Goal: Task Accomplishment & Management: Manage account settings

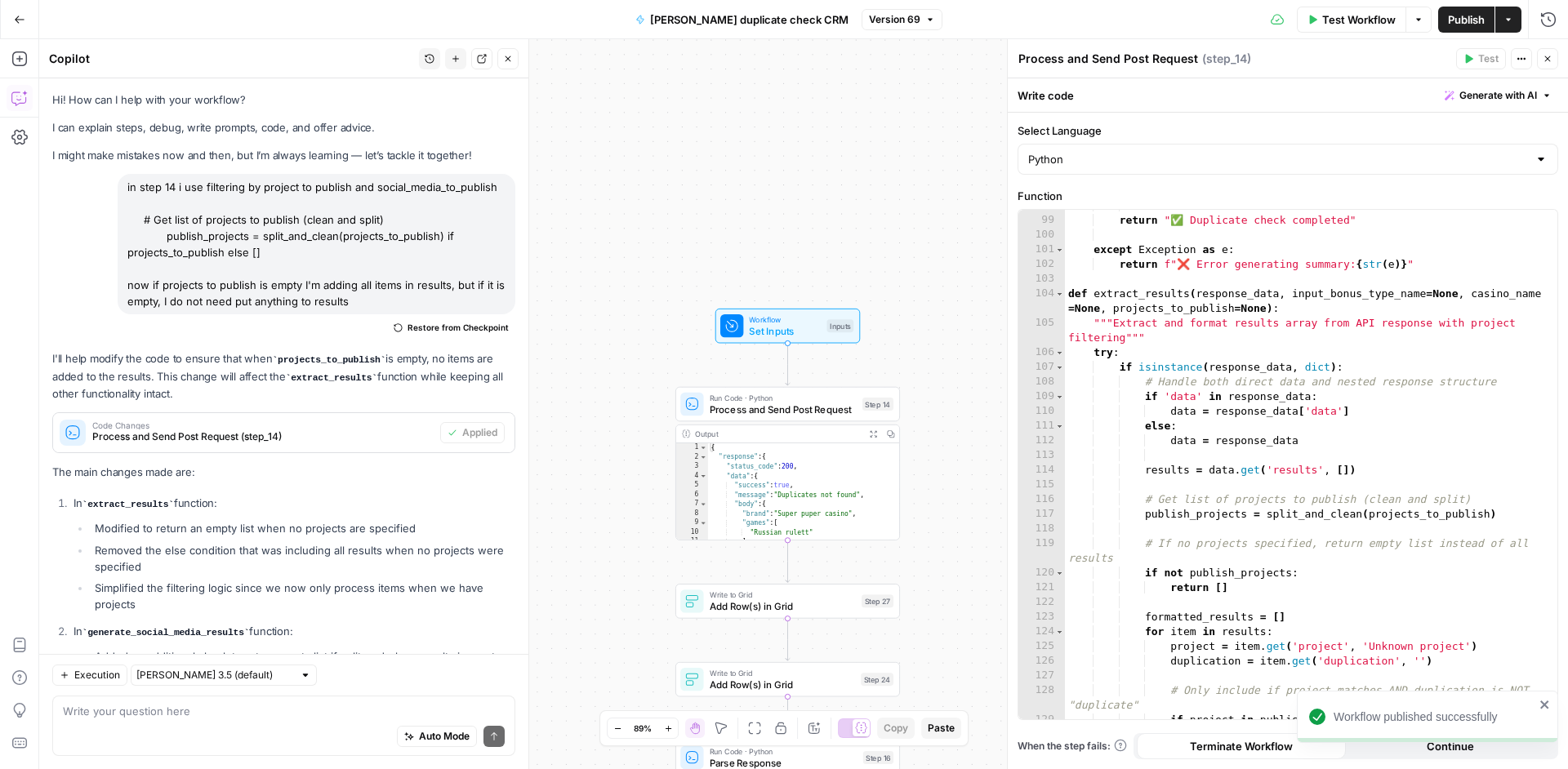
scroll to position [171, 0]
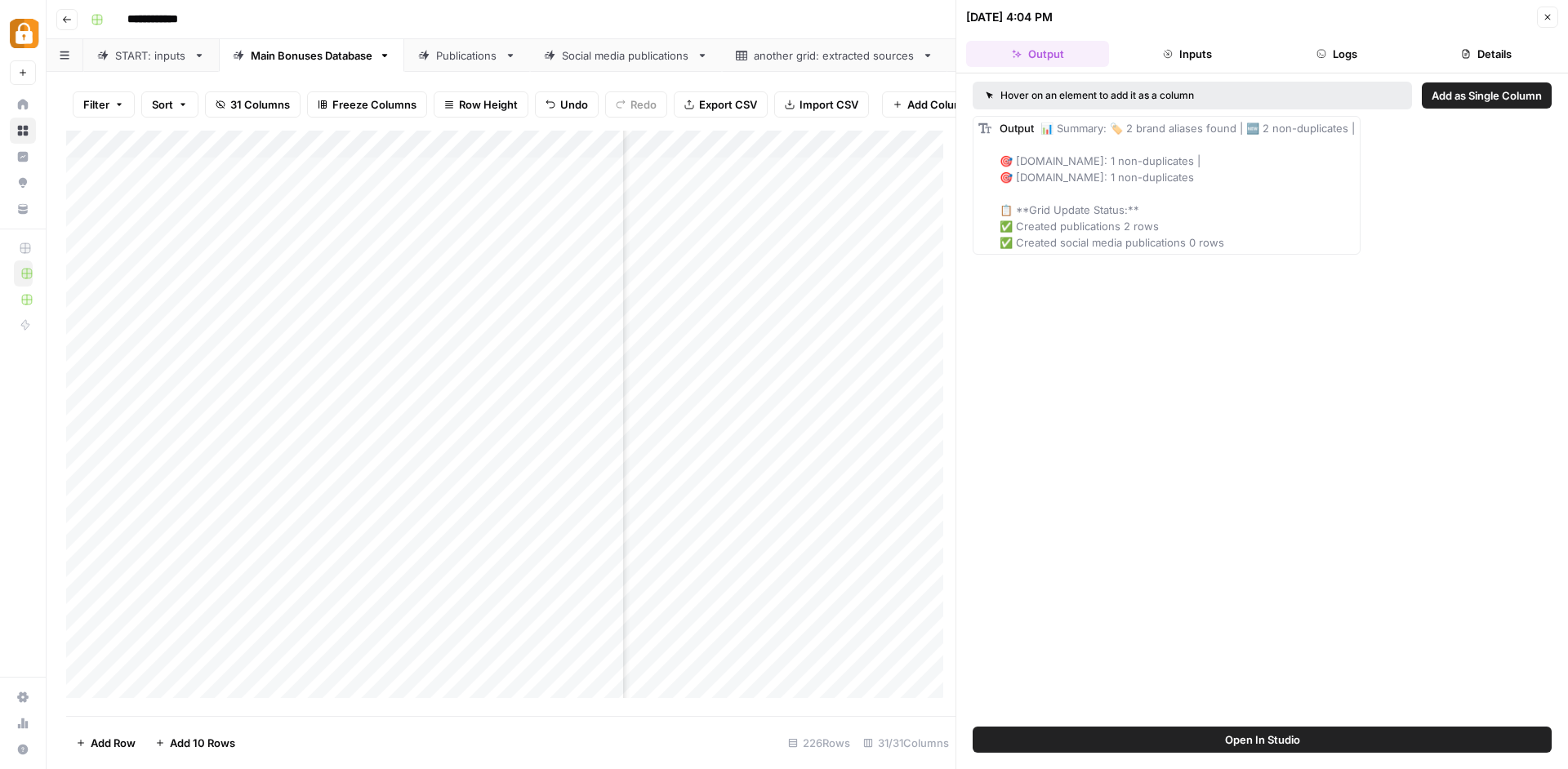
scroll to position [0, 516]
click at [434, 61] on div "Publications" at bounding box center [458, 56] width 80 height 16
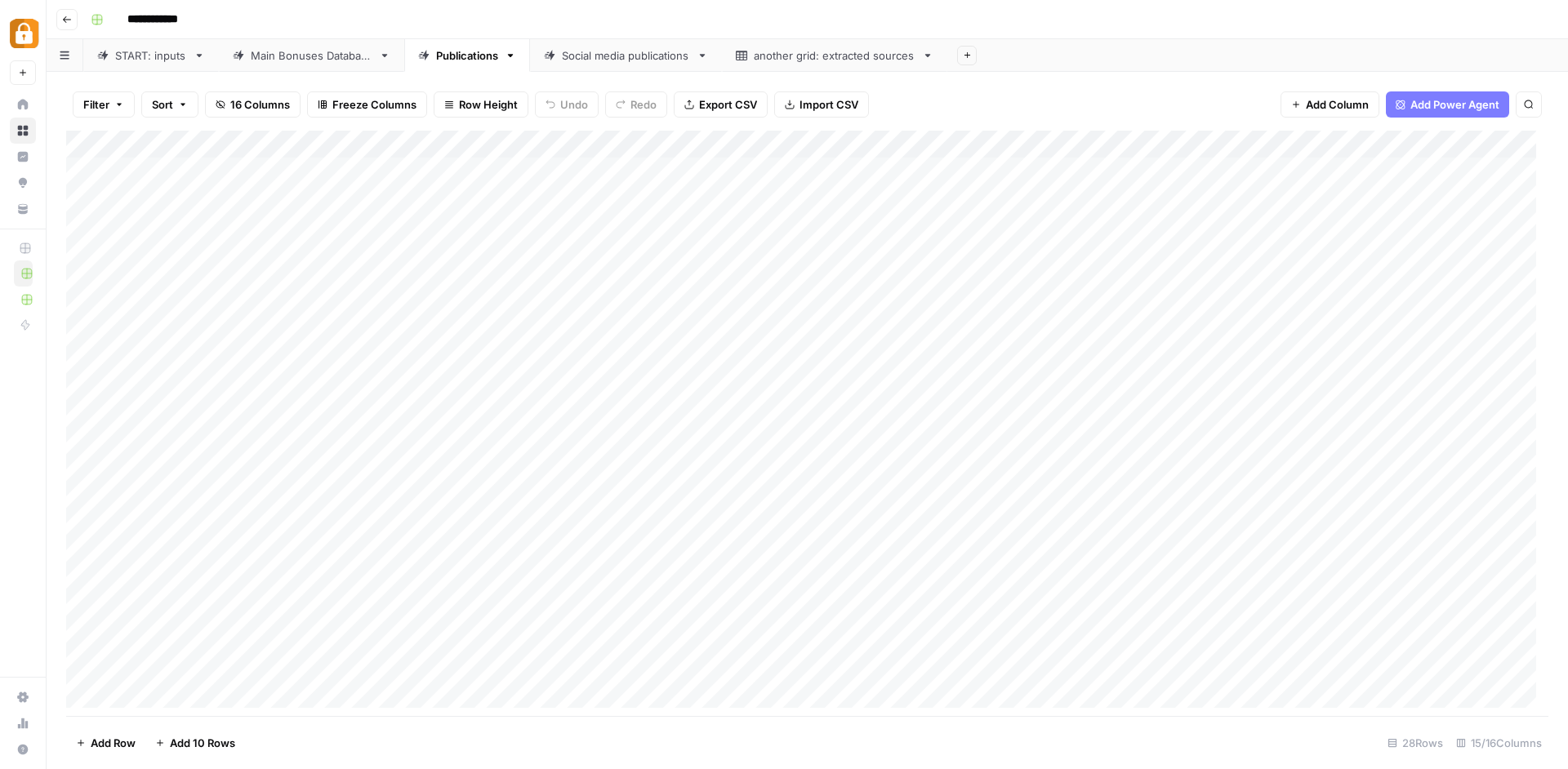
click at [298, 63] on div "Main Bonuses Database" at bounding box center [311, 56] width 121 height 16
type input "**********"
click at [1067, 165] on div "Add Column" at bounding box center [806, 425] width 1481 height 589
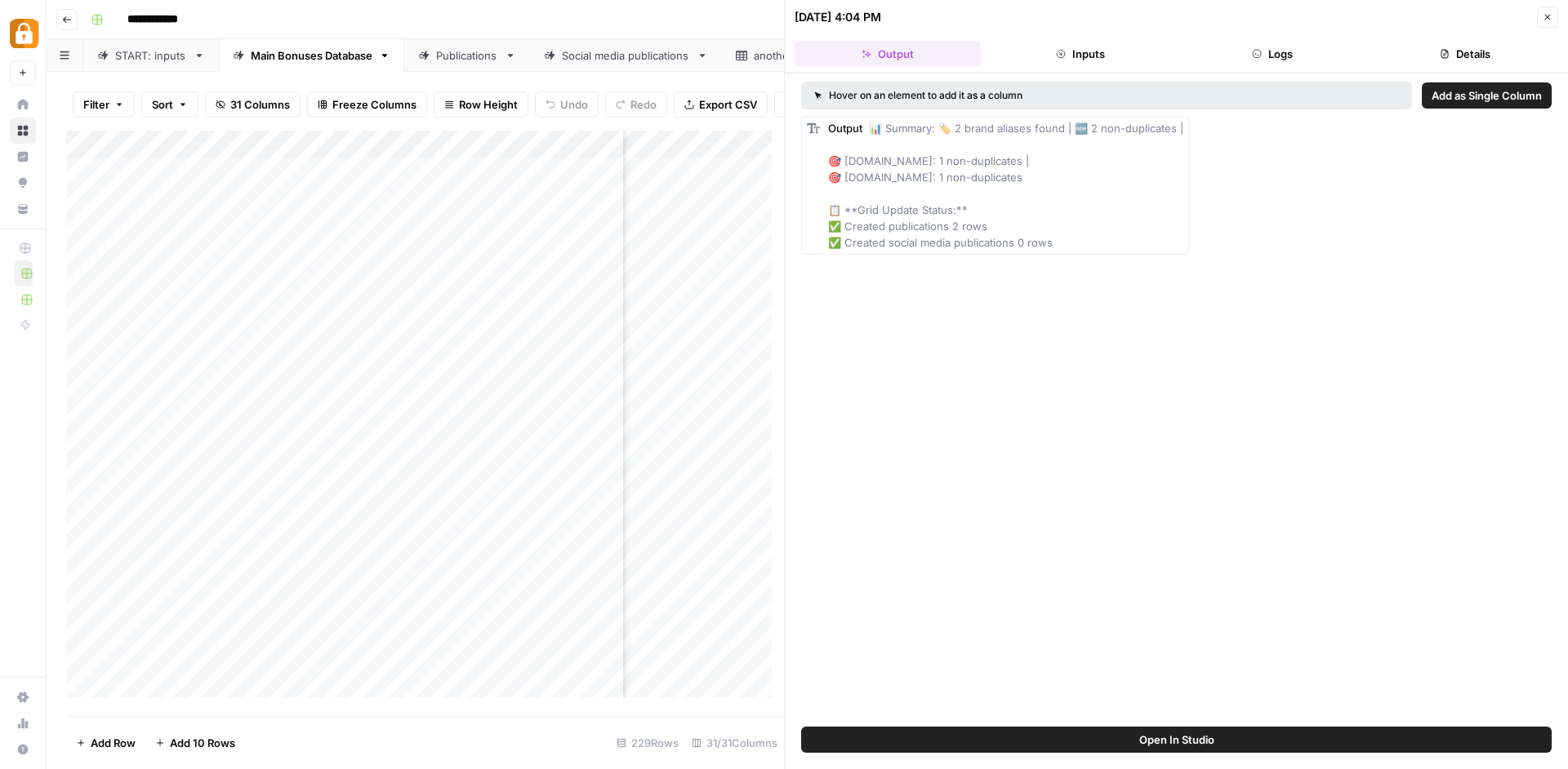
click at [1547, 21] on icon "button" at bounding box center [1547, 17] width 10 height 10
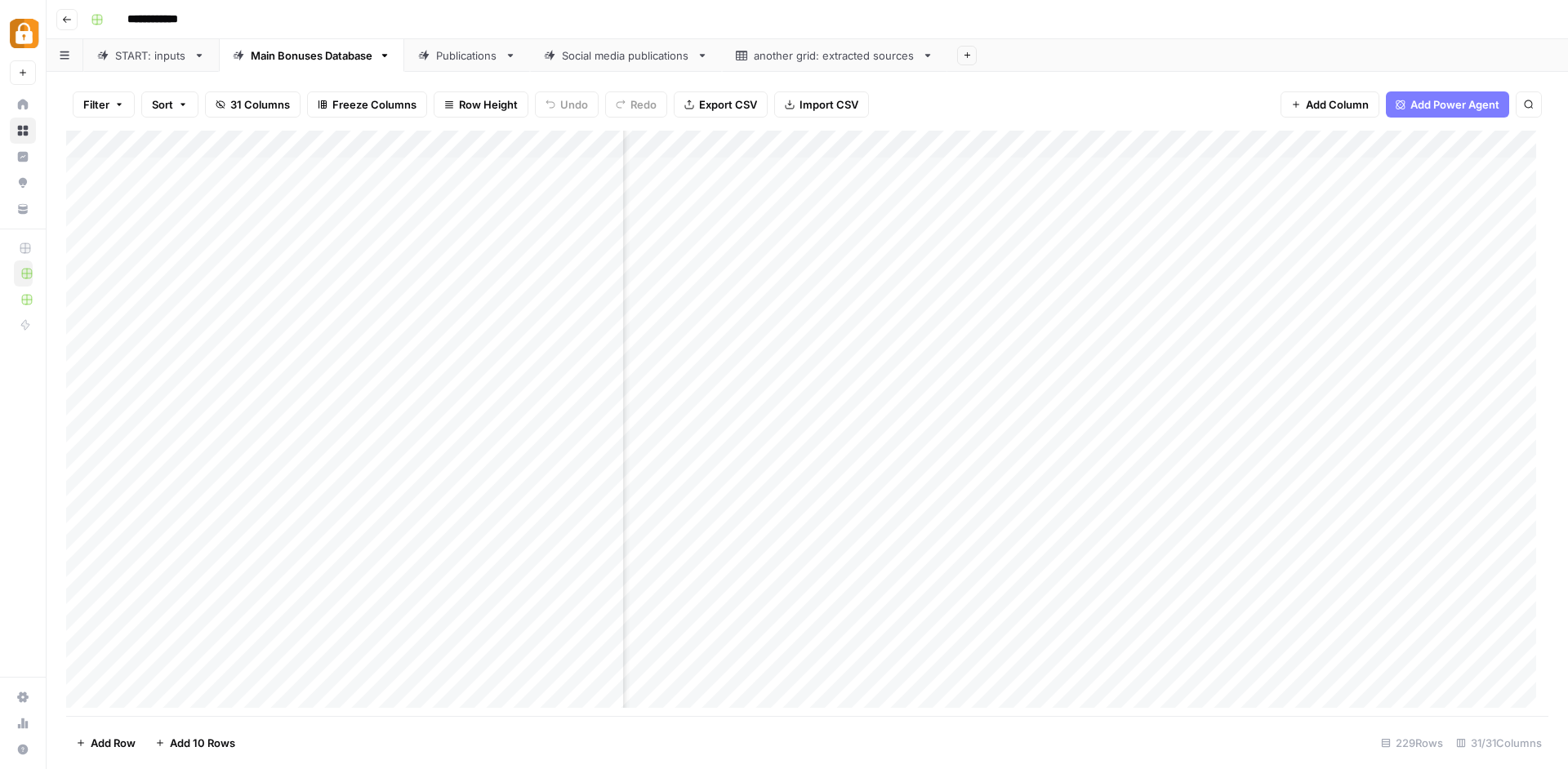
click at [467, 59] on div "Publications" at bounding box center [467, 56] width 62 height 16
drag, startPoint x: 170, startPoint y: 629, endPoint x: 1454, endPoint y: 653, distance: 1284.2
click at [1454, 653] on div "Add Column" at bounding box center [806, 425] width 1481 height 589
click at [92, 633] on div "Add Column" at bounding box center [806, 425] width 1481 height 589
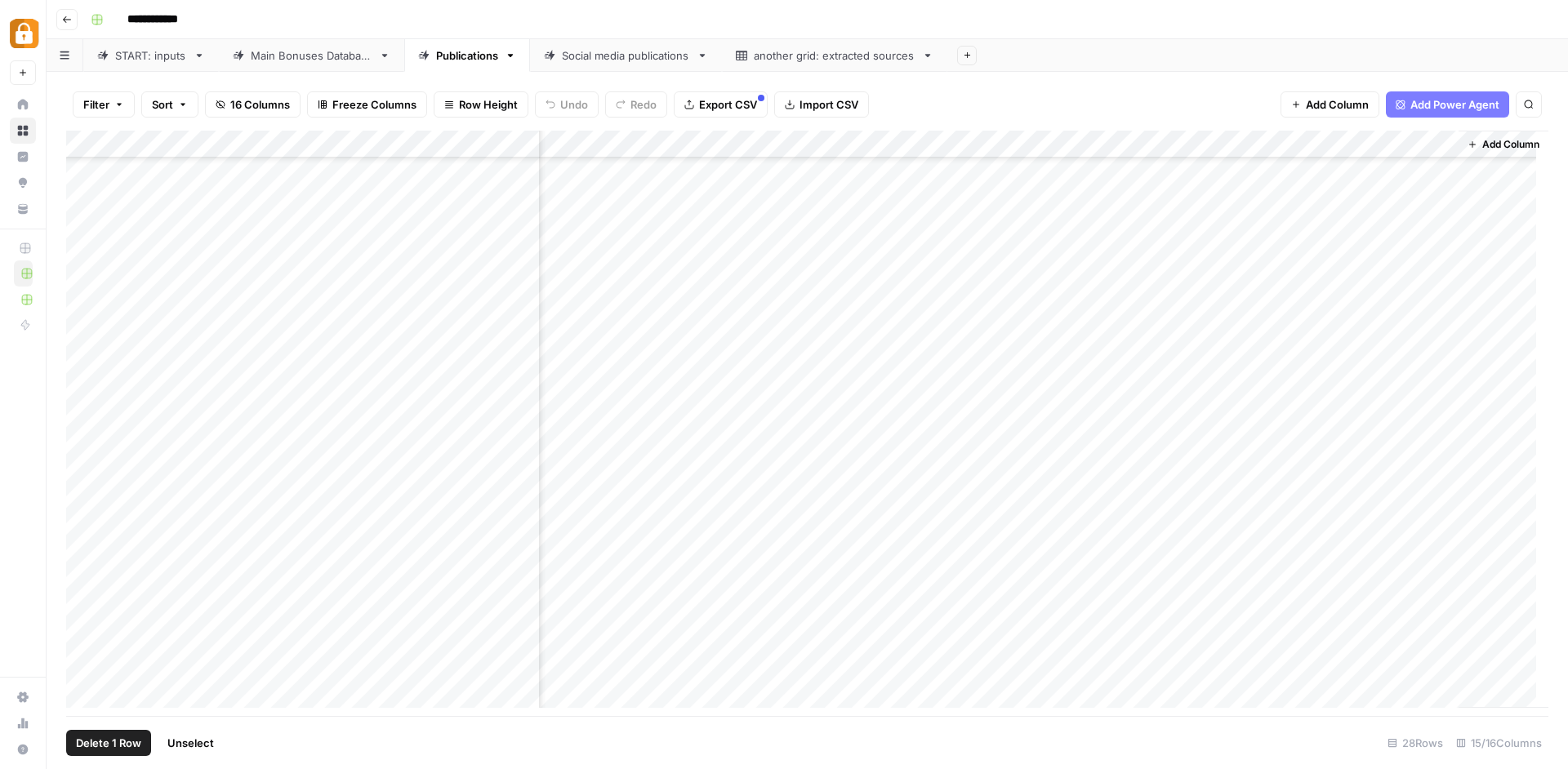
click at [83, 658] on div "Add Column" at bounding box center [806, 425] width 1481 height 589
click at [139, 740] on span "Delete 2 Rows" at bounding box center [111, 743] width 73 height 16
click at [735, 191] on span "Delete" at bounding box center [724, 188] width 35 height 16
click at [648, 59] on div "Social media publications" at bounding box center [626, 56] width 128 height 16
